Goal: Information Seeking & Learning: Learn about a topic

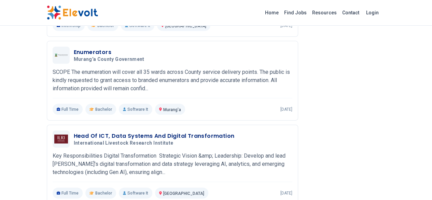
scroll to position [681, 0]
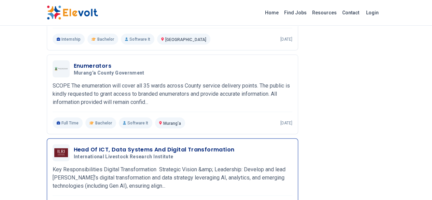
click at [151, 146] on h3 "Head Of ICT, Data Systems And Digital Transformation" at bounding box center [154, 150] width 161 height 8
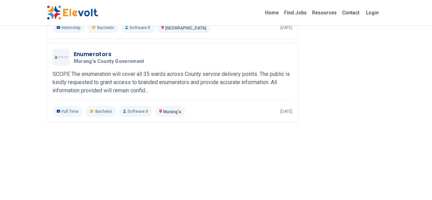
scroll to position [1051, 0]
